Goal: Find specific page/section: Find specific page/section

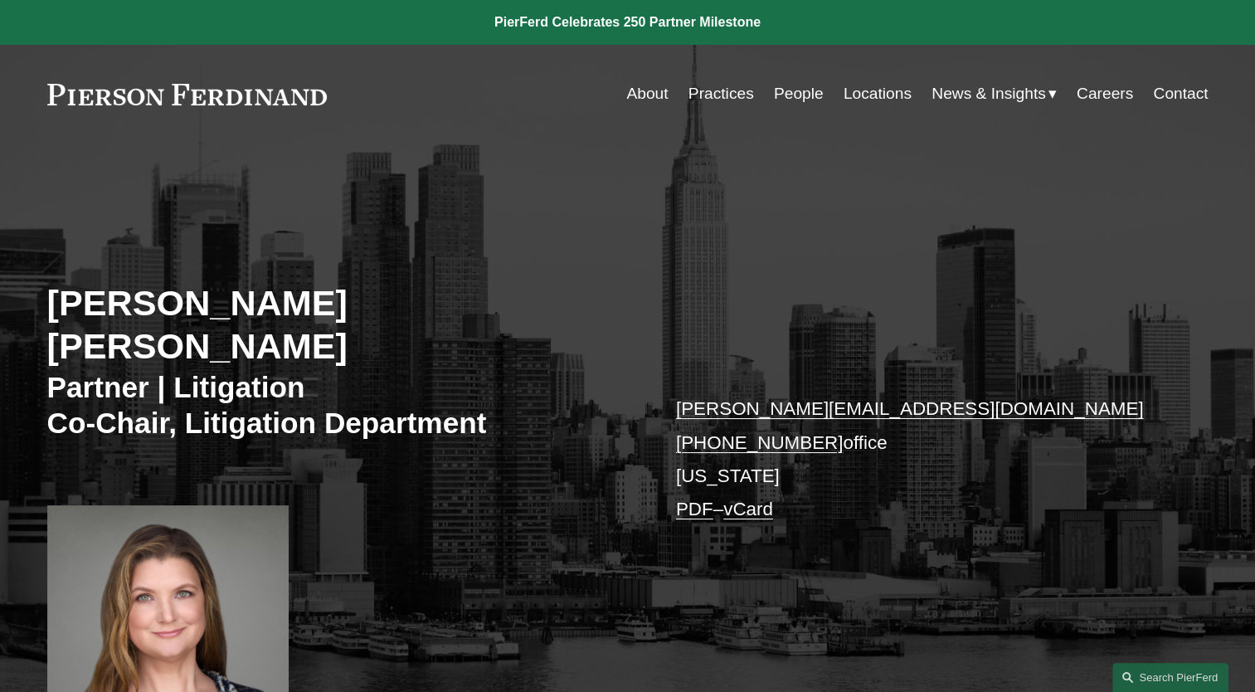
click at [784, 95] on link "People" at bounding box center [799, 94] width 50 height 32
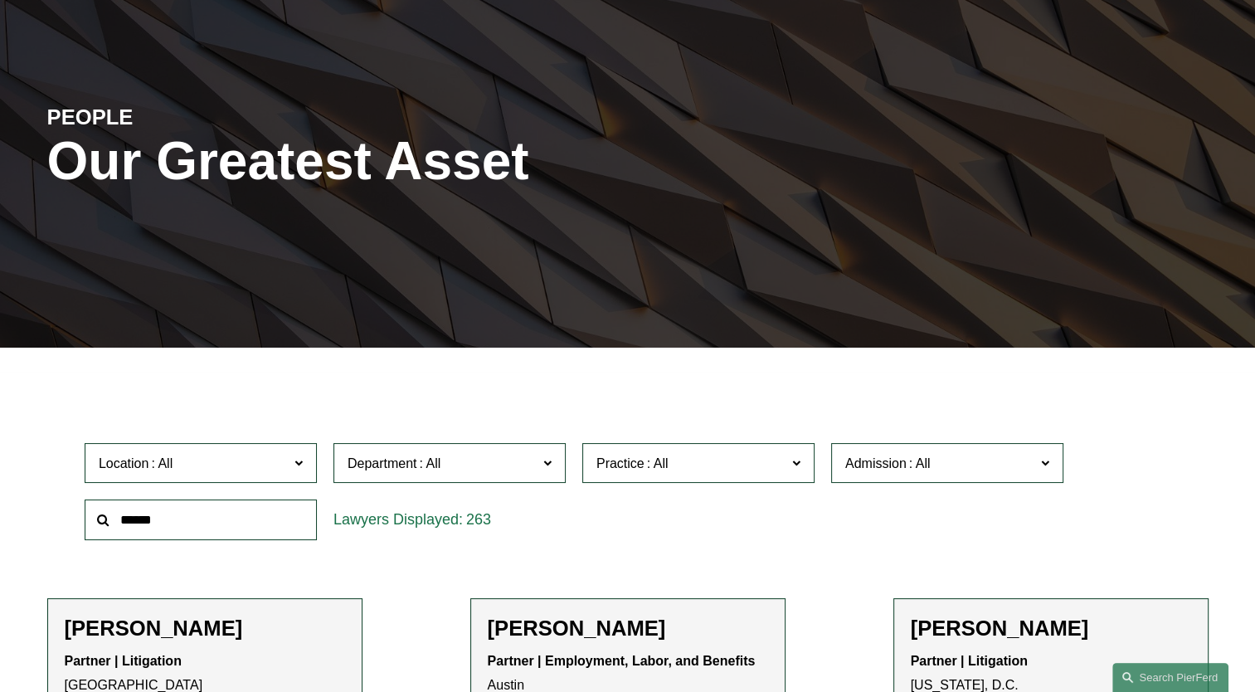
scroll to position [332, 0]
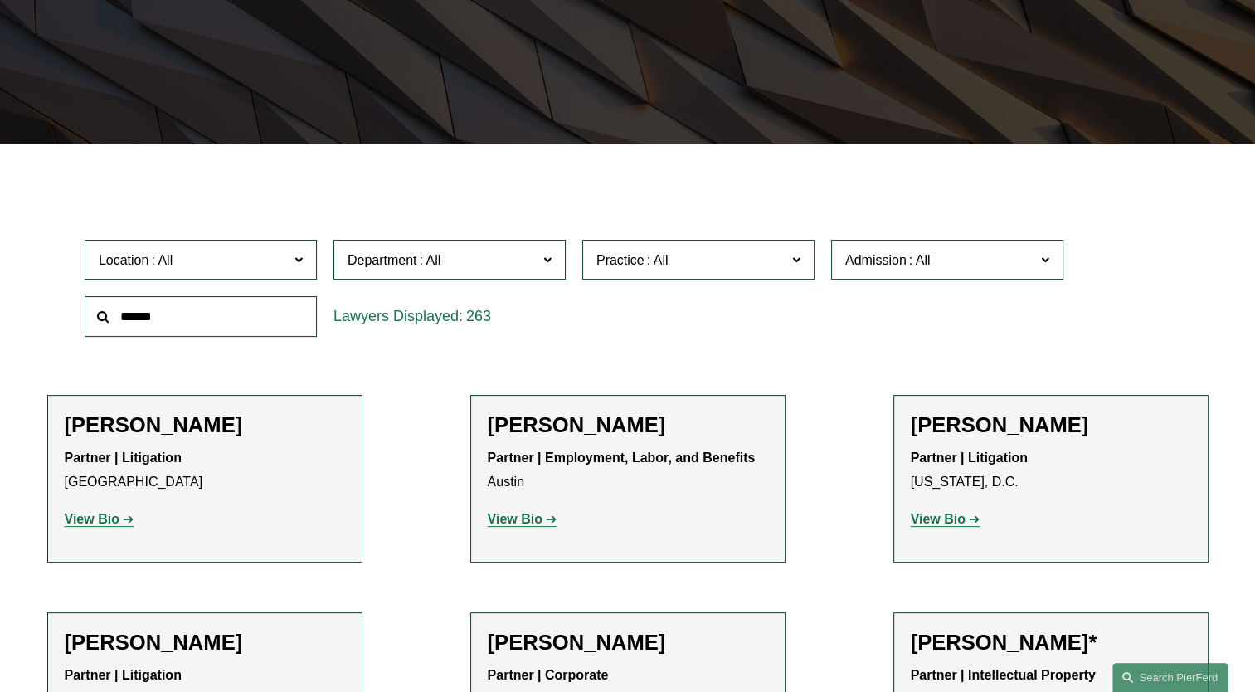
click at [191, 318] on input "text" at bounding box center [201, 316] width 232 height 41
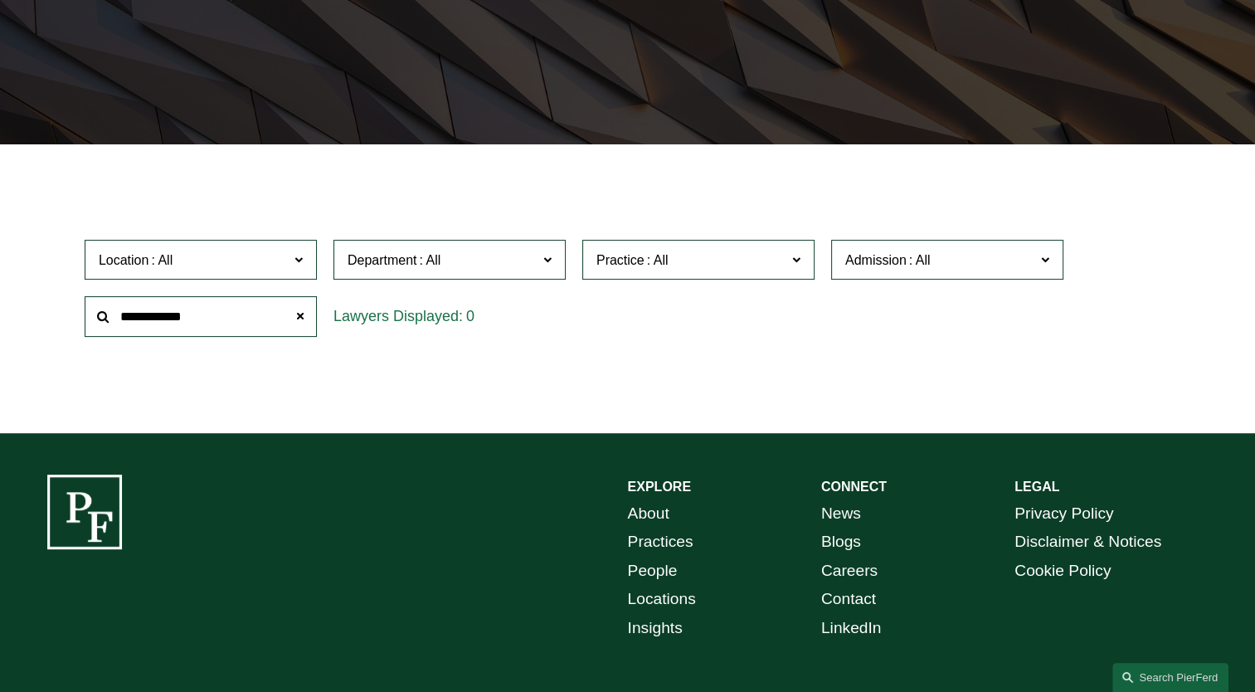
scroll to position [431, 0]
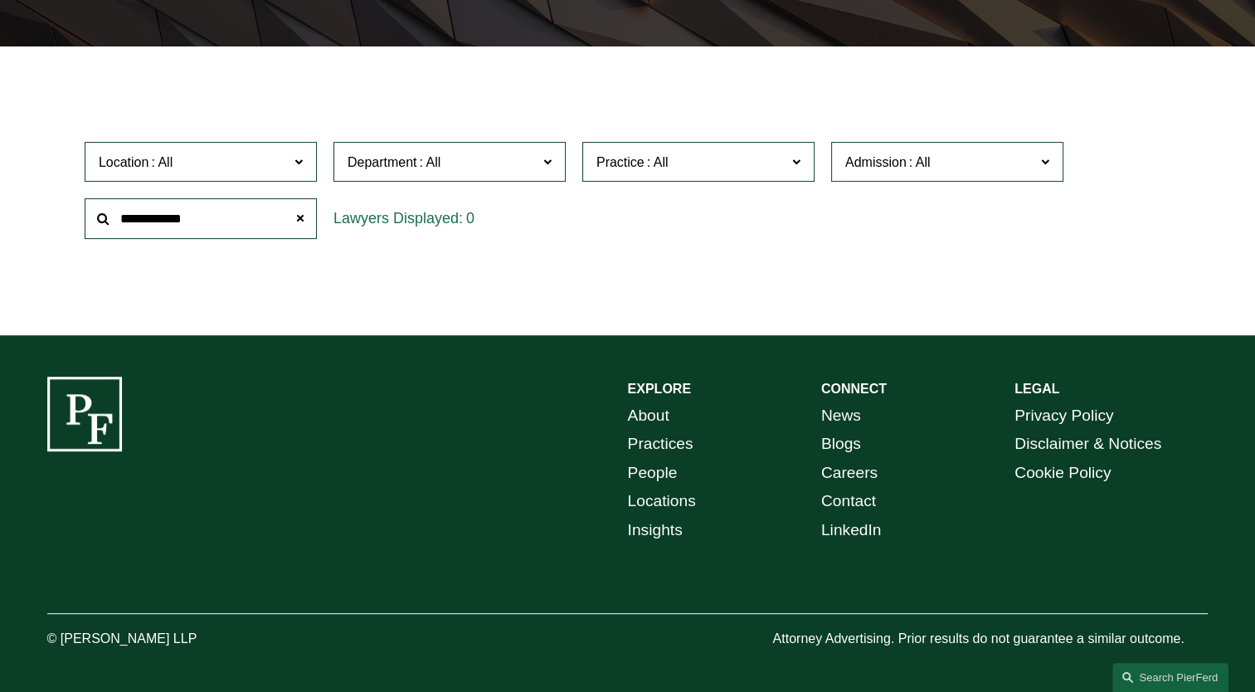
drag, startPoint x: 174, startPoint y: 221, endPoint x: 143, endPoint y: 218, distance: 30.8
click at [143, 218] on input "**********" at bounding box center [201, 218] width 232 height 41
drag, startPoint x: 209, startPoint y: 222, endPoint x: -3, endPoint y: 190, distance: 214.7
click at [0, 190] on html "0 PierFerd Celebrates 250 Partner Milestone Skip to Content" at bounding box center [627, 130] width 1255 height 1121
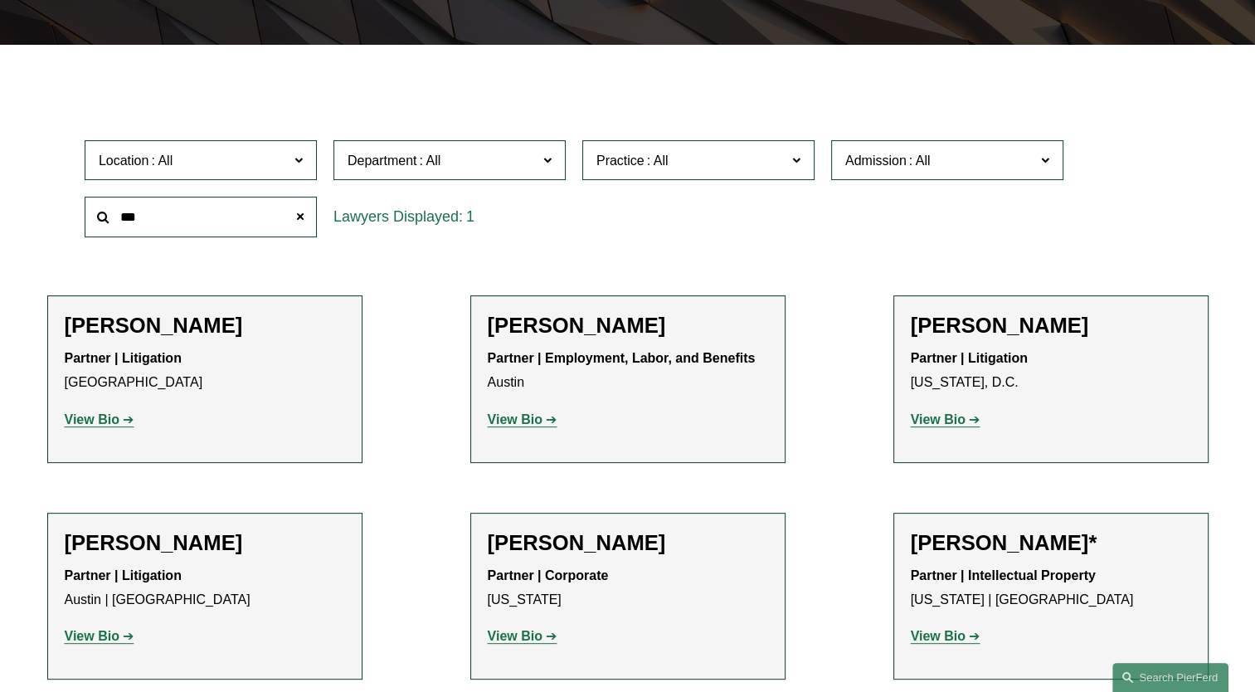
type input "***"
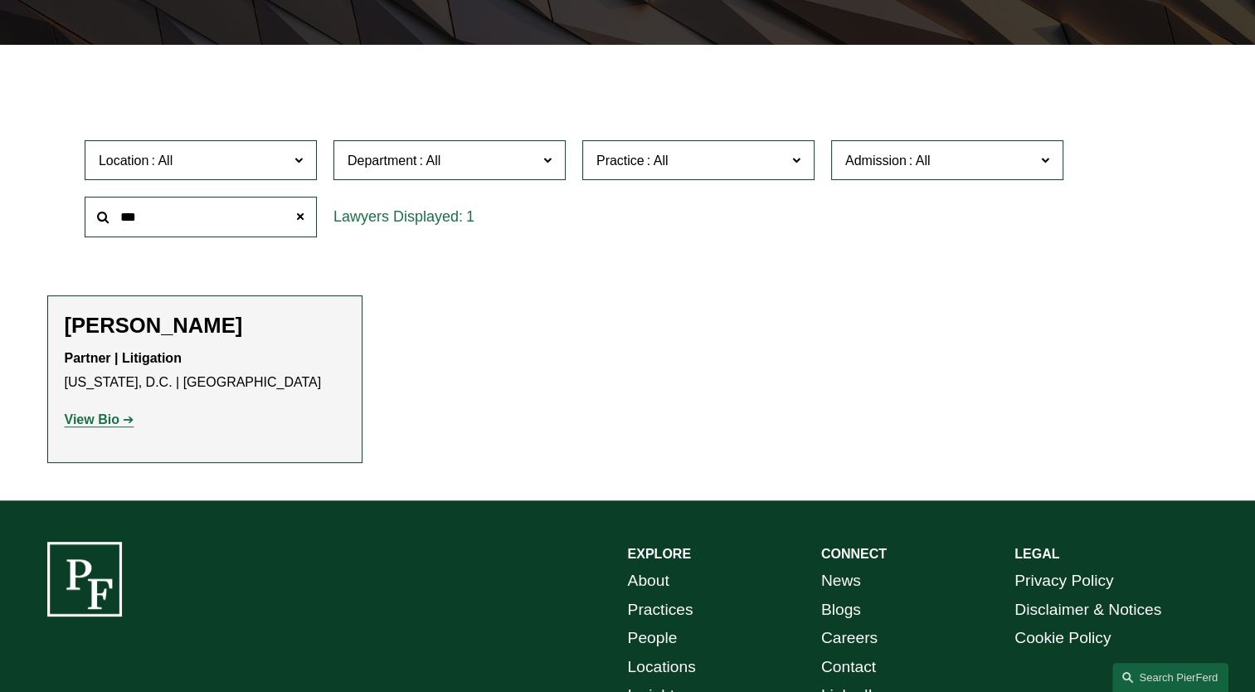
click at [84, 424] on strong "View Bio" at bounding box center [92, 419] width 55 height 14
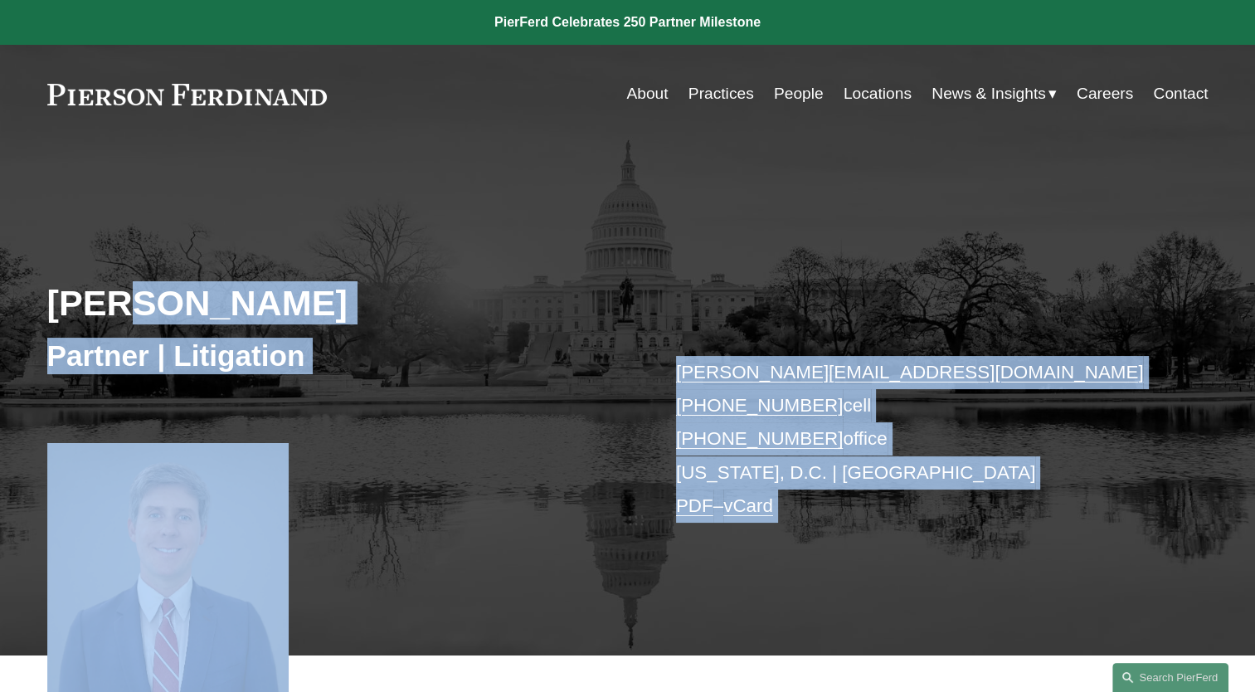
scroll to position [395, 0]
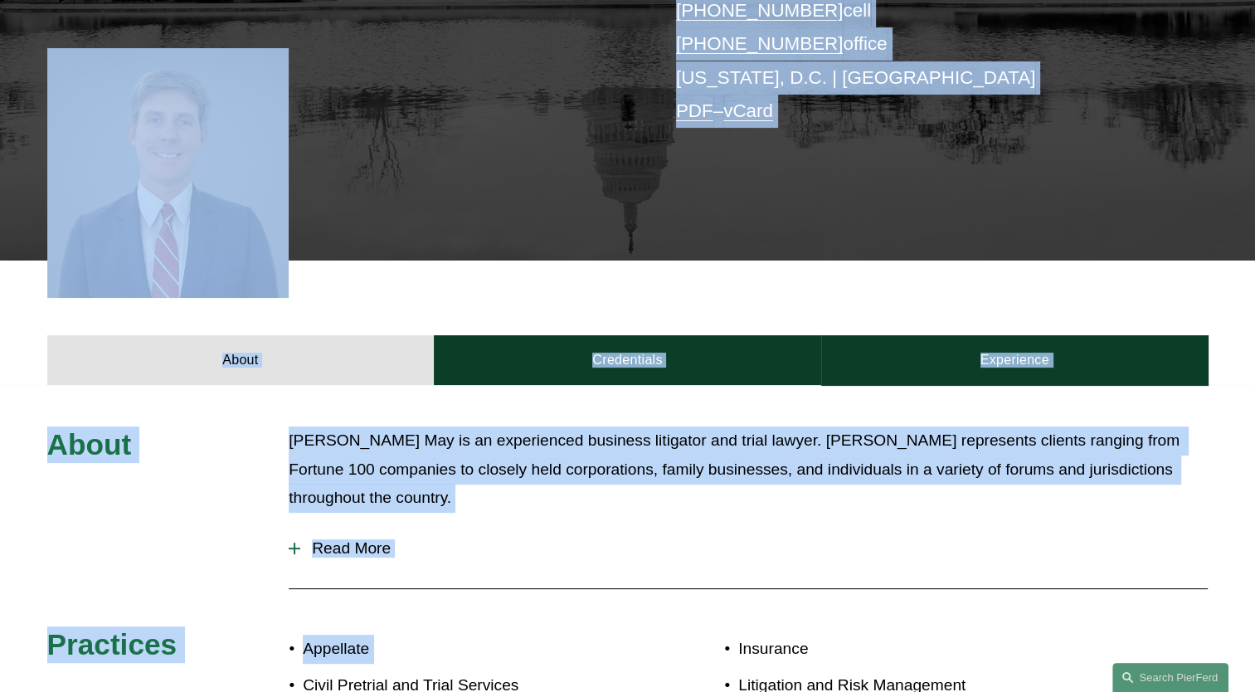
drag, startPoint x: 115, startPoint y: 324, endPoint x: 250, endPoint y: 734, distance: 431.3
click at [250, 691] on html "0 PierFerd Celebrates 250 Partner Milestone Skip to Content" at bounding box center [627, 414] width 1255 height 1619
